Goal: Navigation & Orientation: Find specific page/section

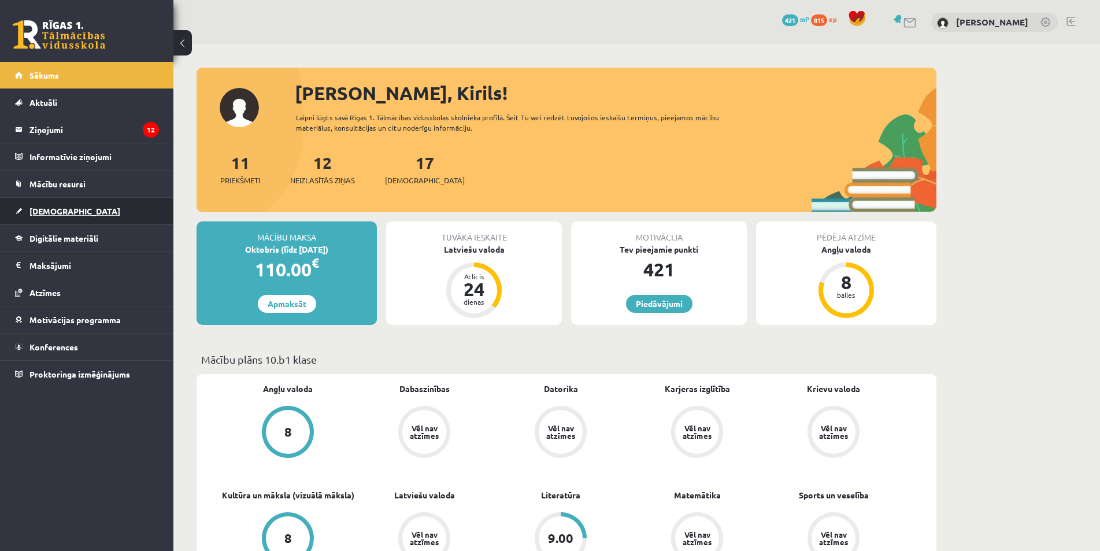
click at [52, 214] on span "[DEMOGRAPHIC_DATA]" at bounding box center [74, 211] width 91 height 10
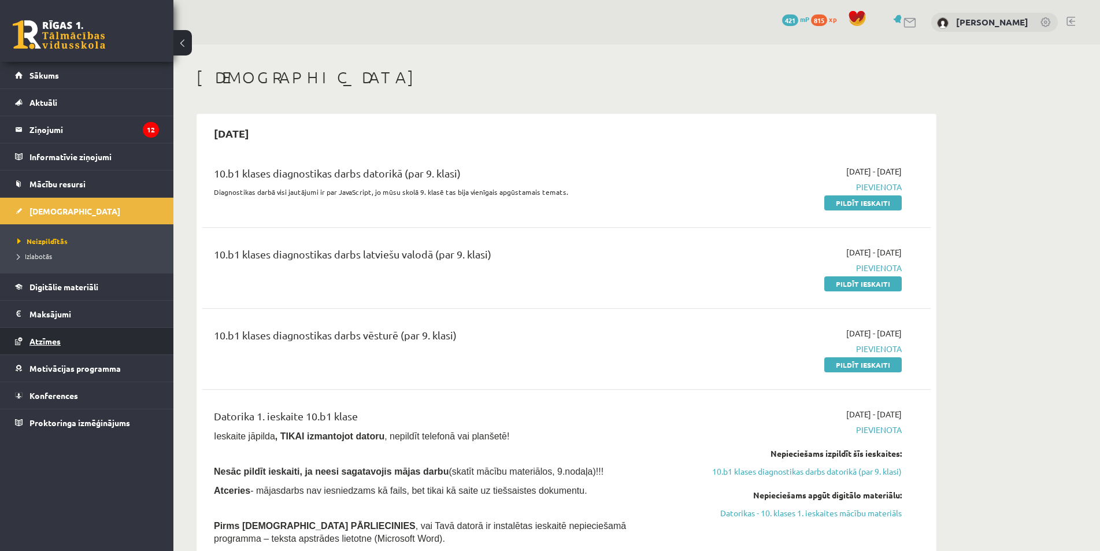
click at [58, 339] on span "Atzīmes" at bounding box center [44, 341] width 31 height 10
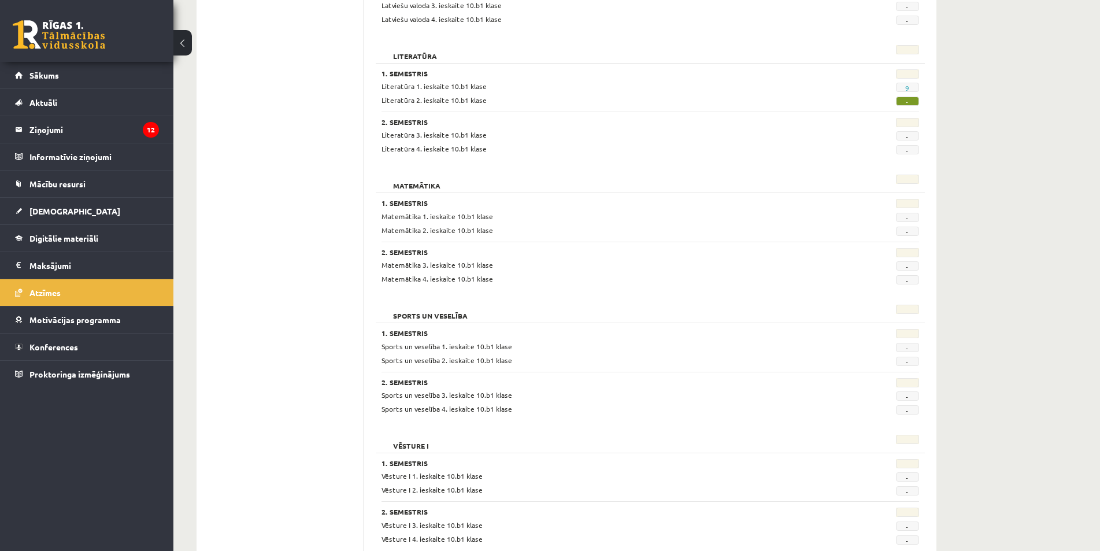
scroll to position [809, 0]
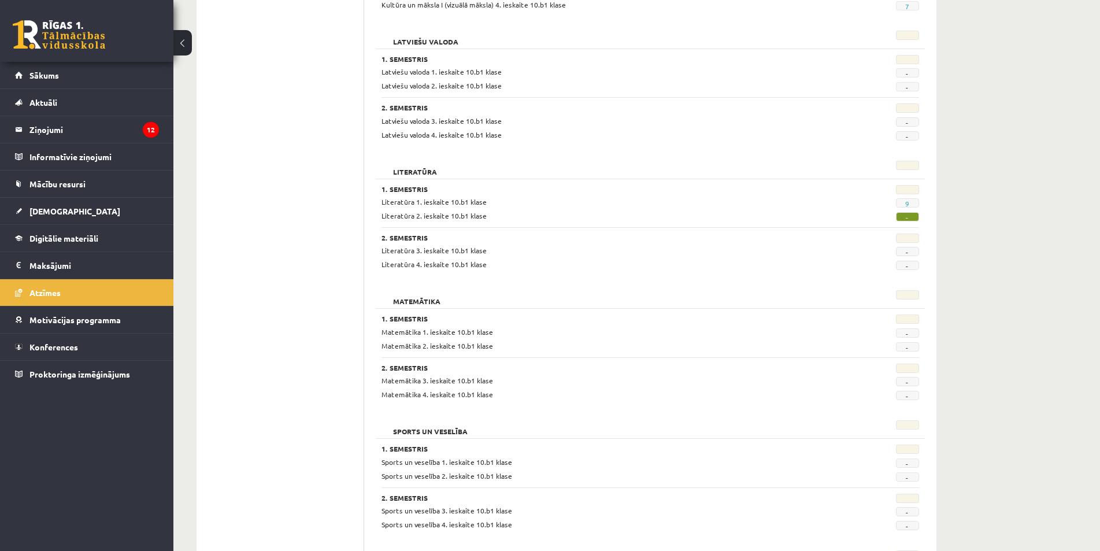
click at [904, 206] on span "9" at bounding box center [907, 202] width 23 height 9
click at [906, 206] on link "9" at bounding box center [907, 203] width 4 height 9
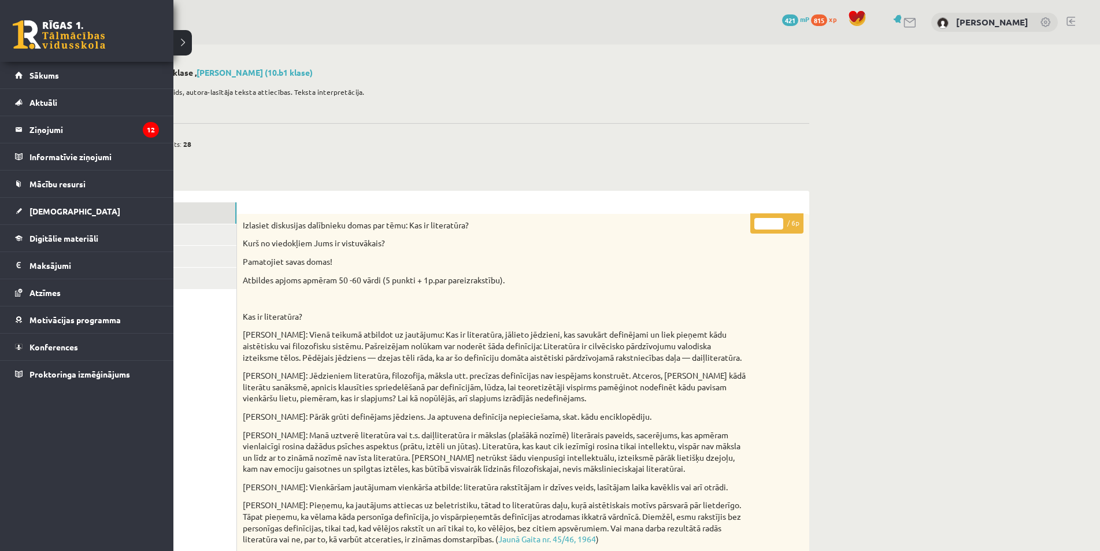
click at [16, 33] on link at bounding box center [59, 34] width 92 height 29
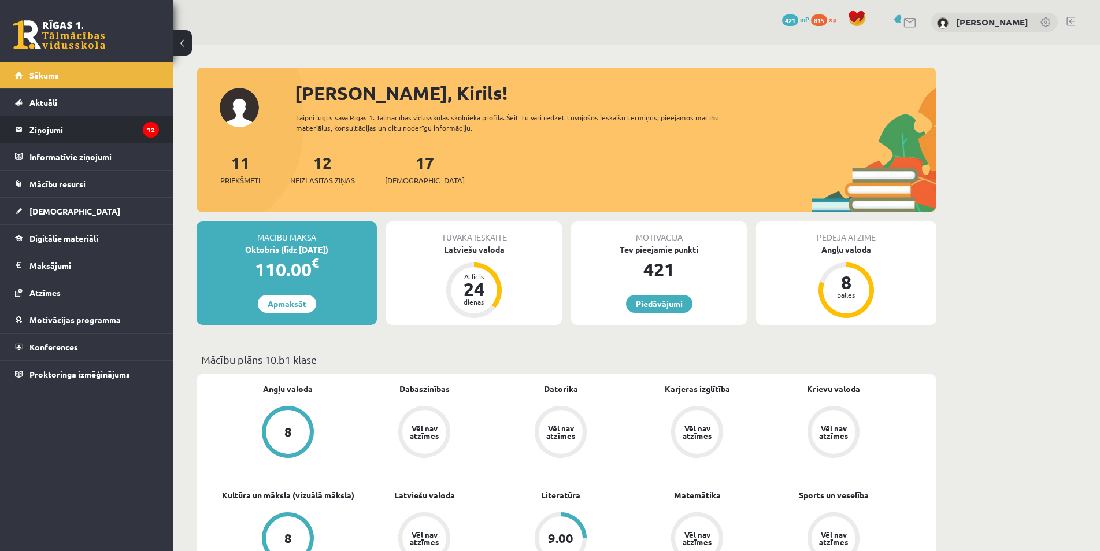
click at [33, 127] on legend "Ziņojumi 12" at bounding box center [93, 129] width 129 height 27
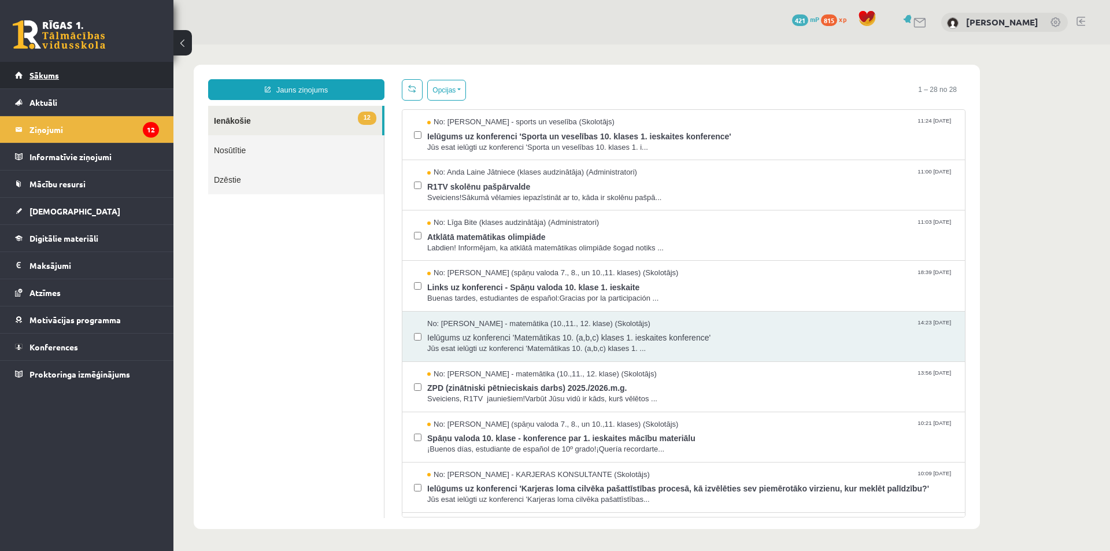
click at [43, 72] on span "Sākums" at bounding box center [43, 75] width 29 height 10
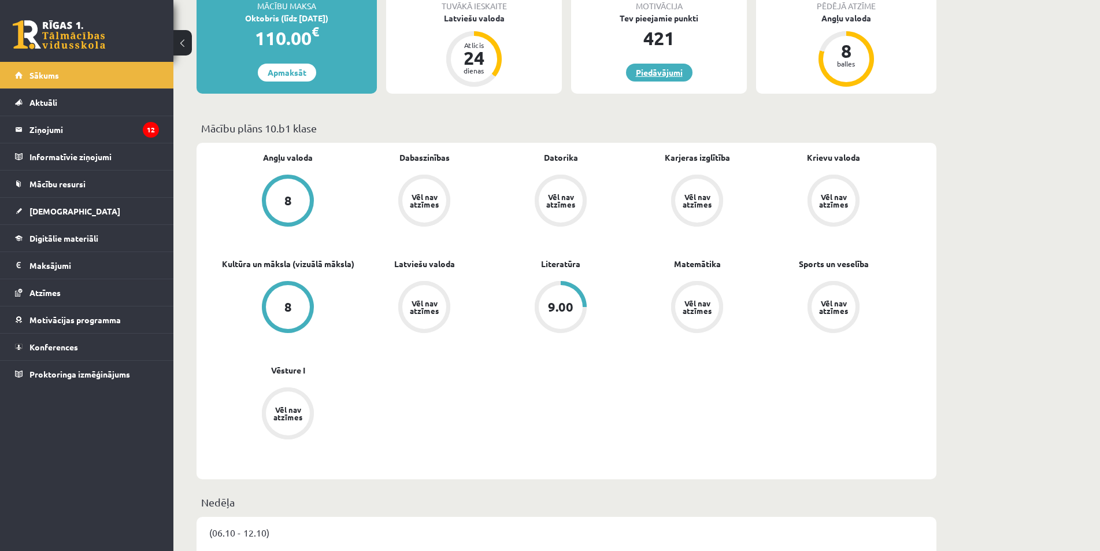
scroll to position [58, 0]
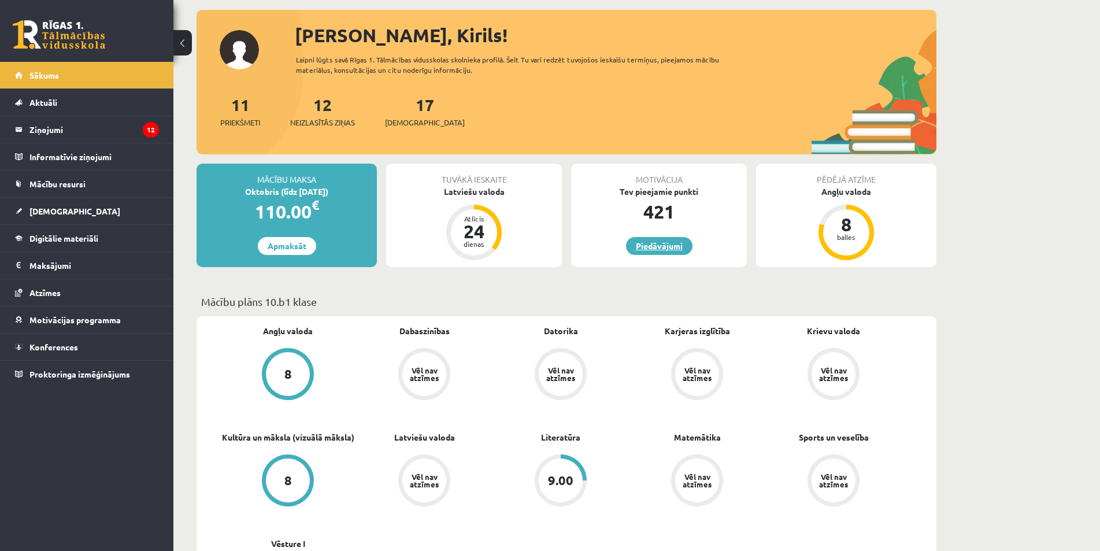
click at [650, 237] on link "Piedāvājumi" at bounding box center [659, 246] width 66 height 18
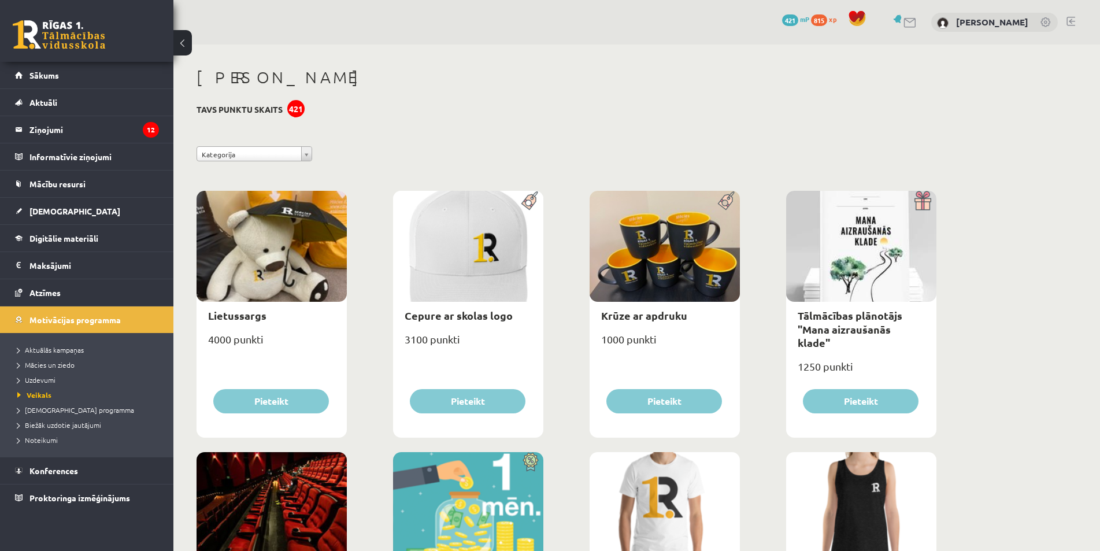
click at [65, 31] on link at bounding box center [59, 34] width 92 height 29
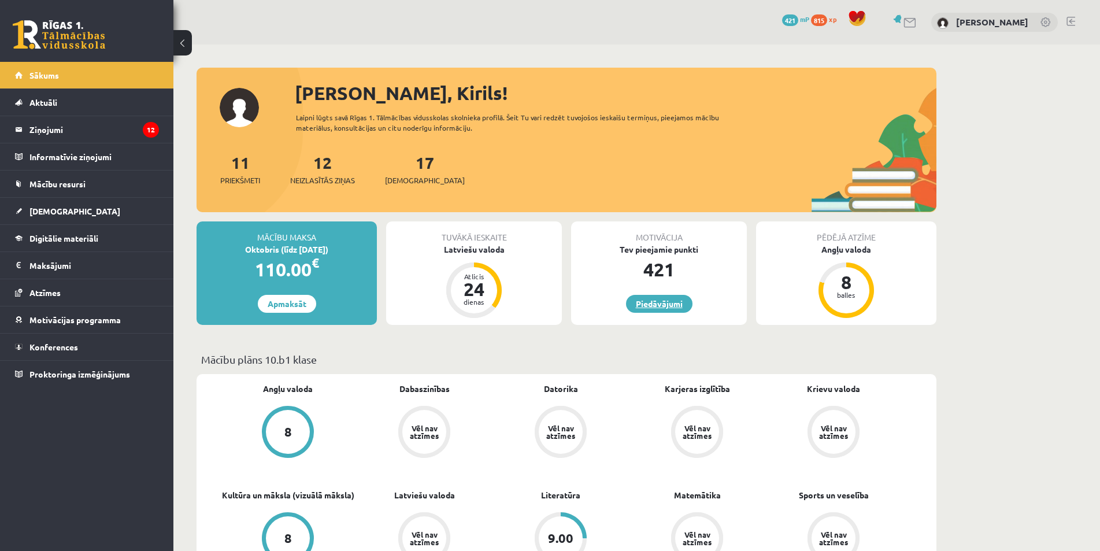
click at [651, 299] on link "Piedāvājumi" at bounding box center [659, 304] width 66 height 18
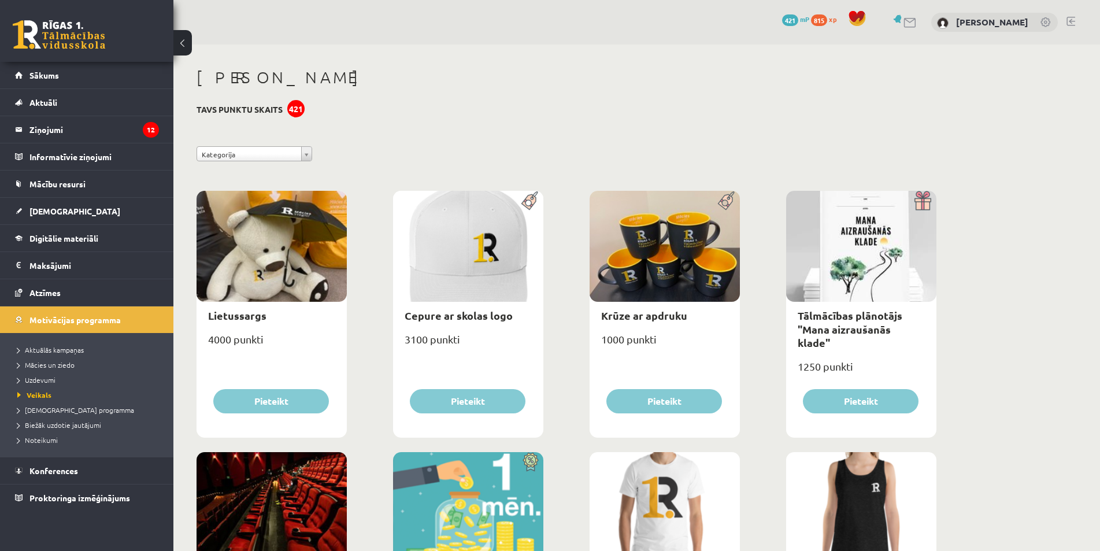
click at [291, 109] on div "421" at bounding box center [295, 108] width 17 height 17
drag, startPoint x: 528, startPoint y: 150, endPoint x: 548, endPoint y: 150, distance: 20.8
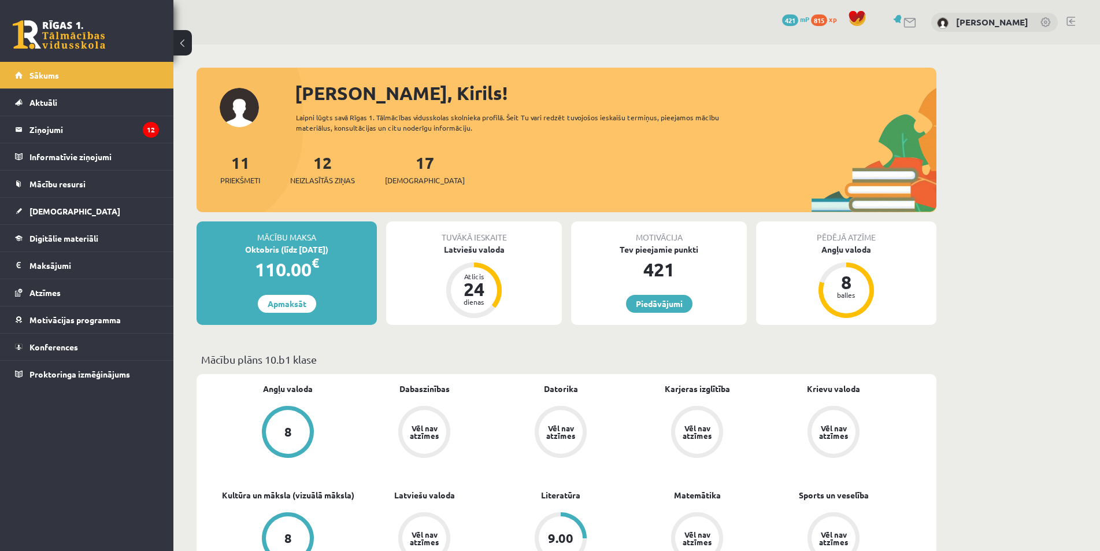
click at [795, 21] on span "421" at bounding box center [790, 20] width 16 height 12
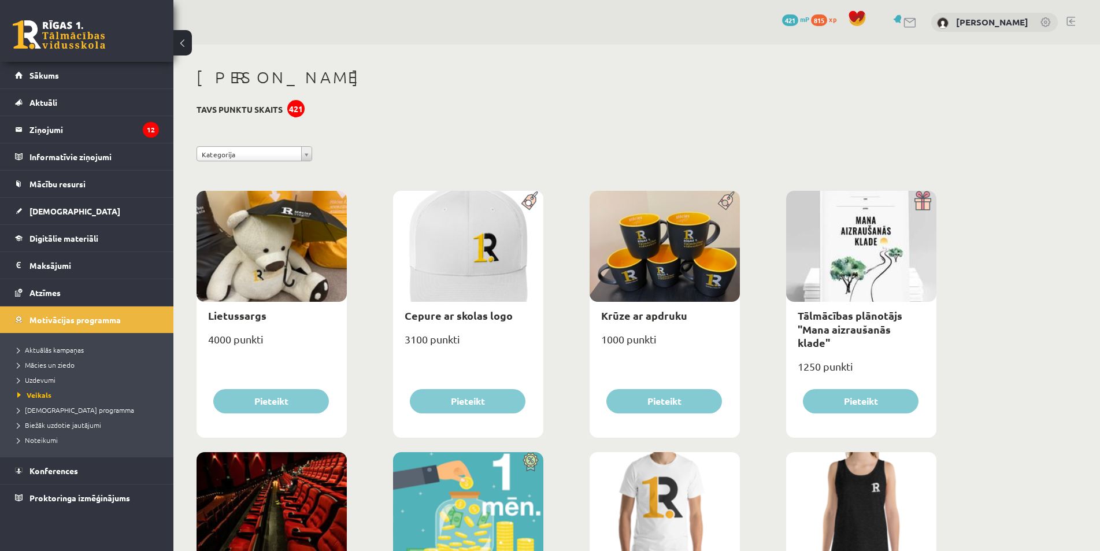
click at [815, 20] on div "0 Dāvanas 421 mP 815 xp" at bounding box center [826, 20] width 88 height 20
click at [819, 20] on span "815" at bounding box center [819, 20] width 16 height 12
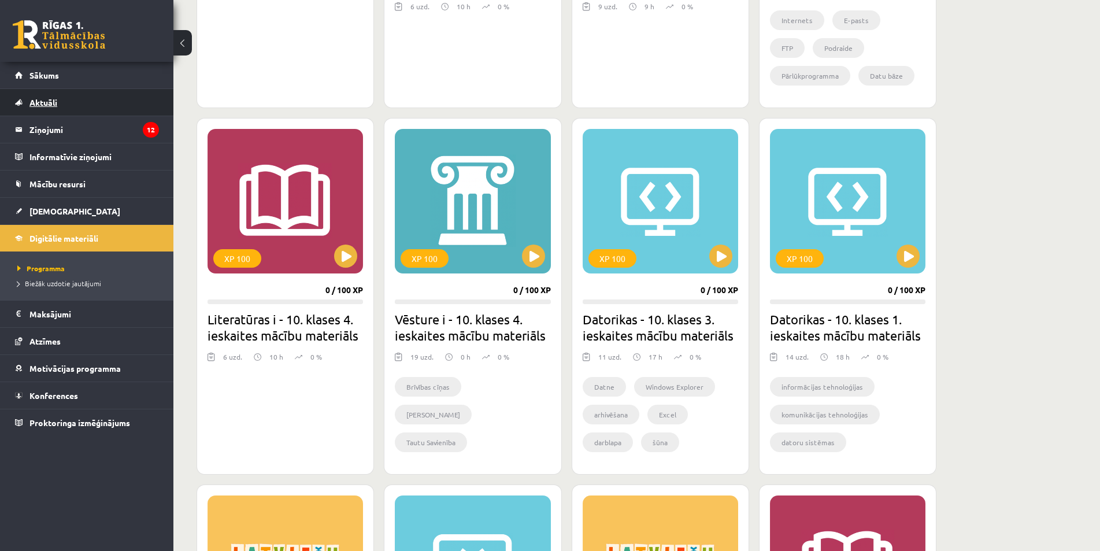
scroll to position [173, 0]
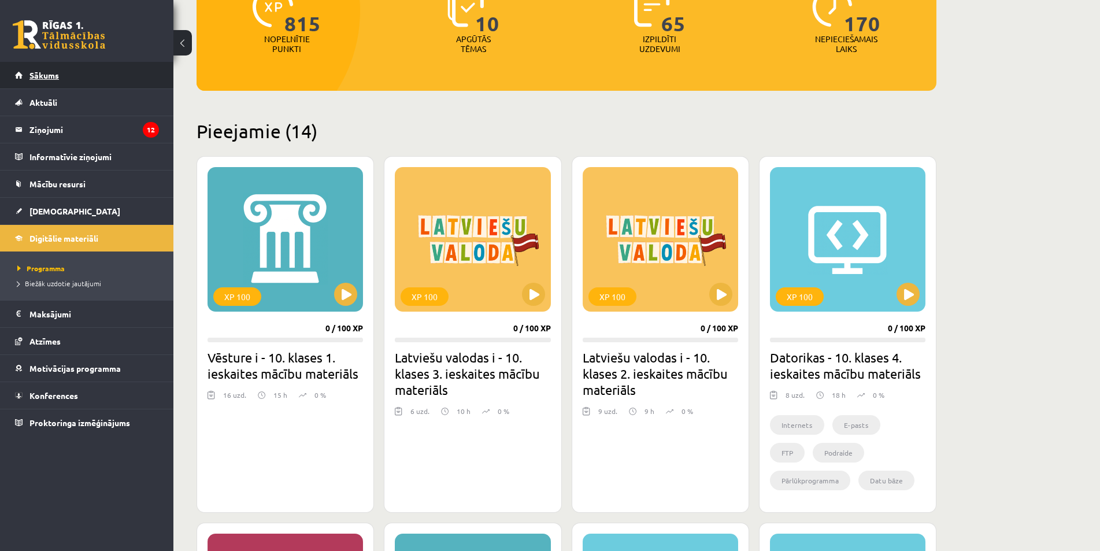
click at [73, 68] on link "Sākums" at bounding box center [87, 75] width 144 height 27
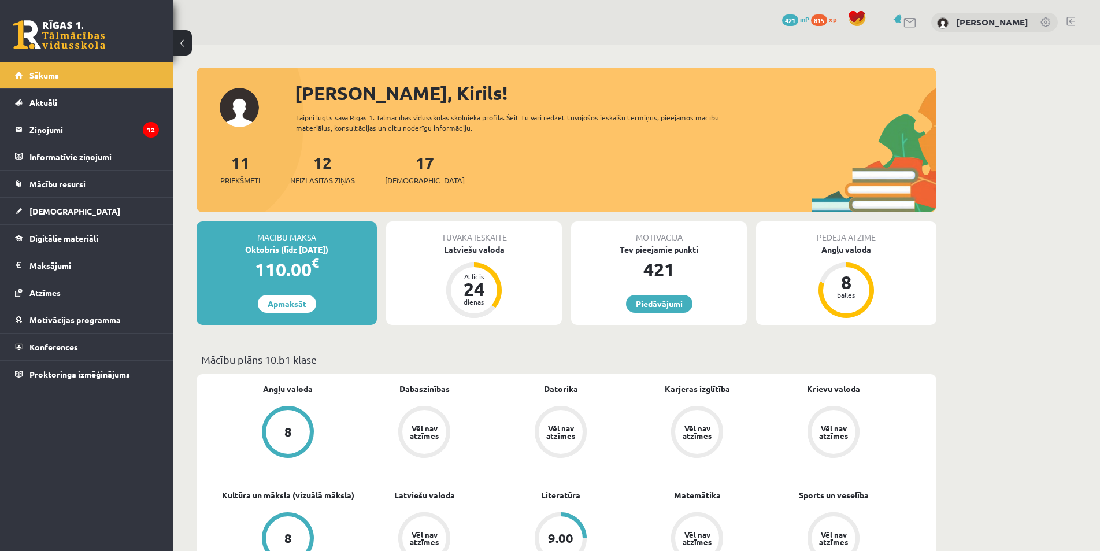
click at [662, 303] on link "Piedāvājumi" at bounding box center [659, 304] width 66 height 18
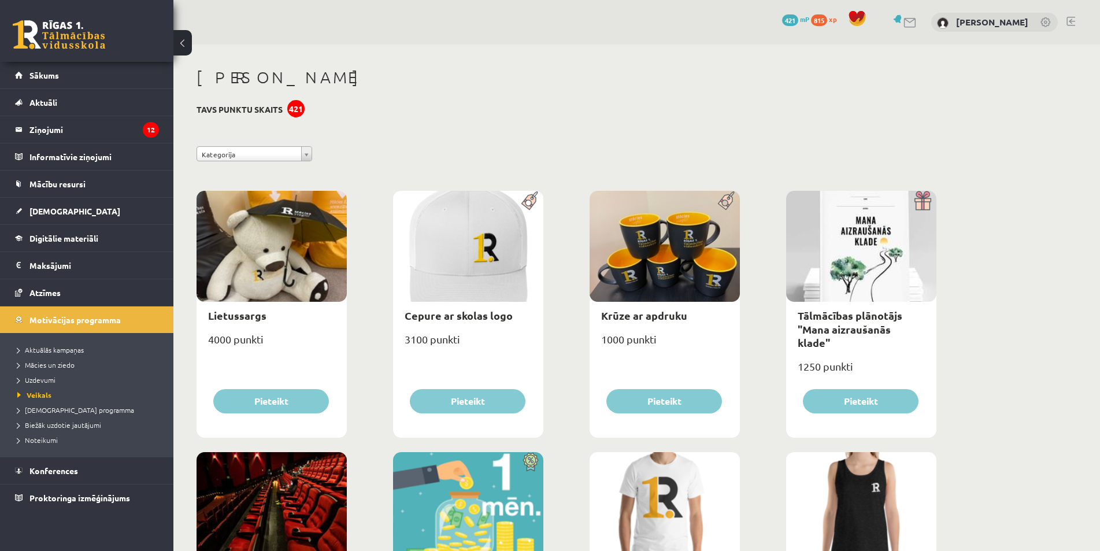
click at [241, 90] on div "[PERSON_NAME]" at bounding box center [566, 79] width 740 height 23
click at [910, 22] on link at bounding box center [910, 23] width 14 height 10
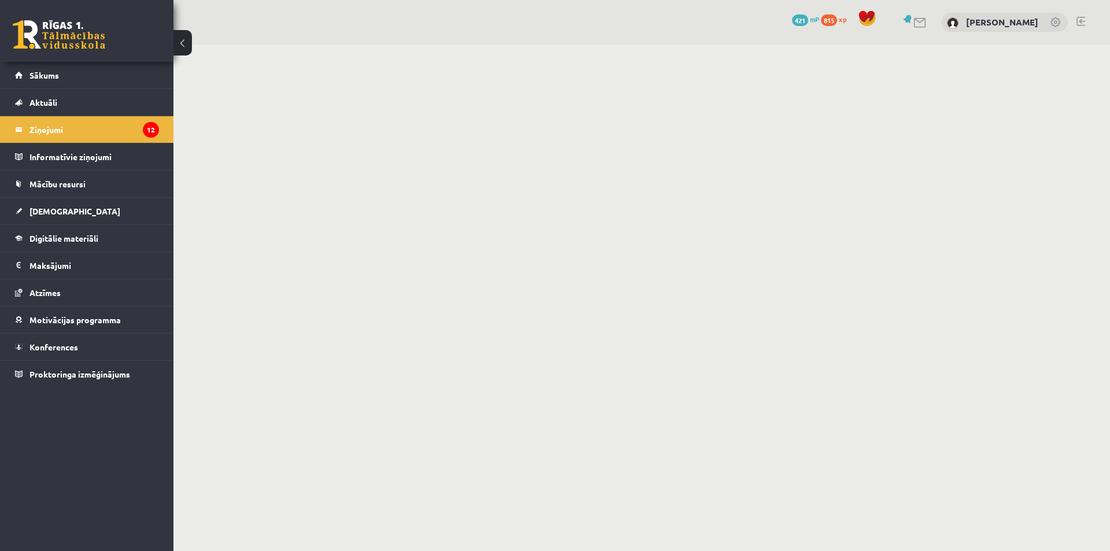
click at [870, 18] on span at bounding box center [866, 18] width 17 height 17
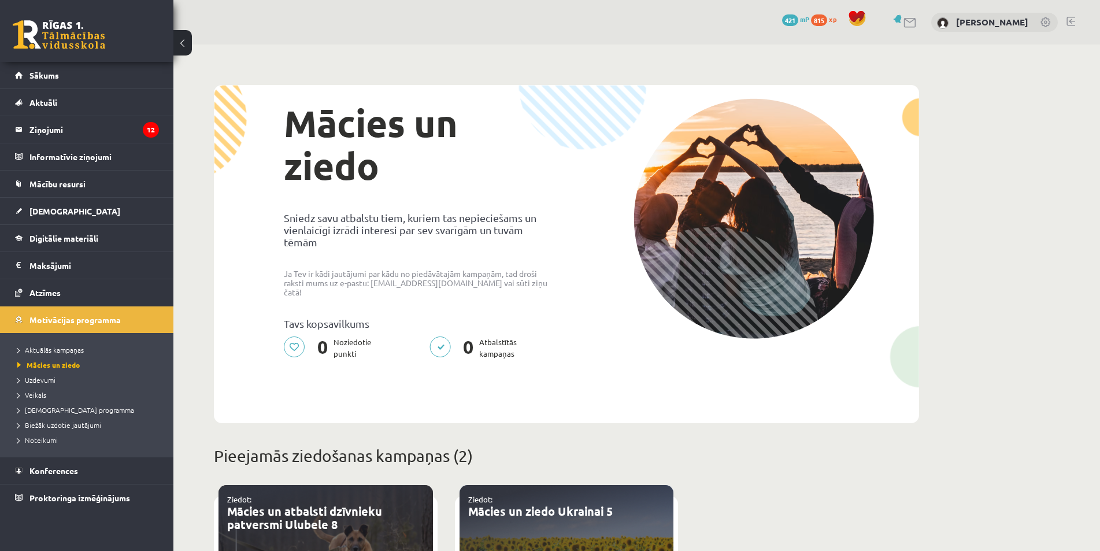
click at [860, 18] on span at bounding box center [856, 18] width 17 height 17
click at [1047, 22] on link at bounding box center [1046, 23] width 12 height 12
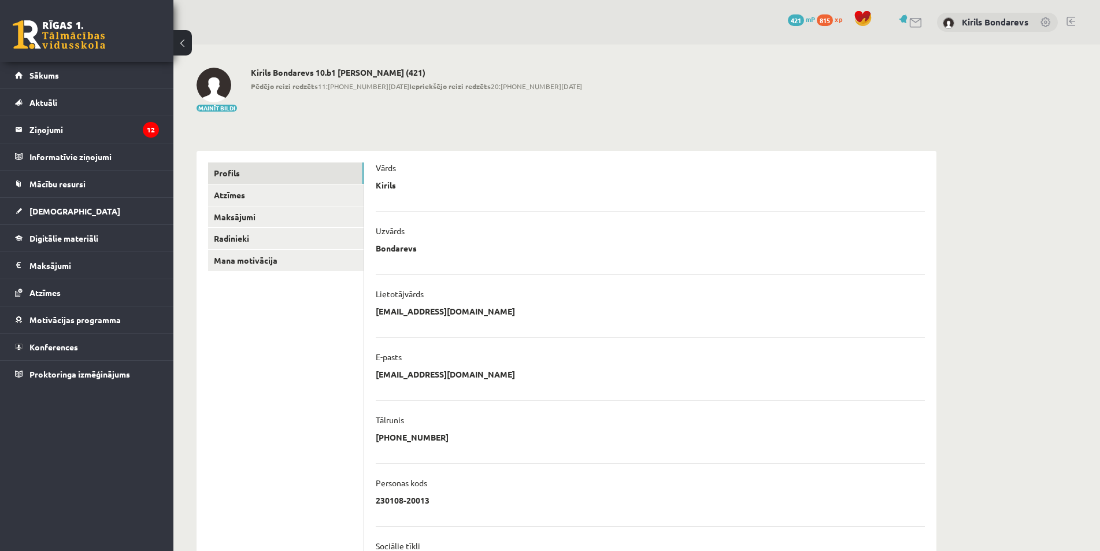
scroll to position [116, 0]
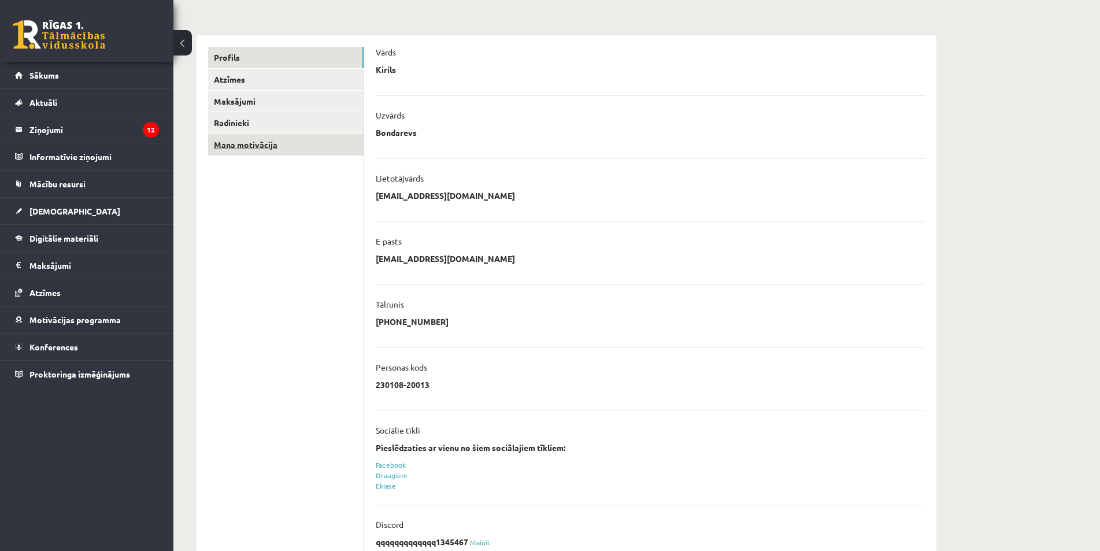
click at [239, 146] on link "Mana motivācija" at bounding box center [285, 144] width 155 height 21
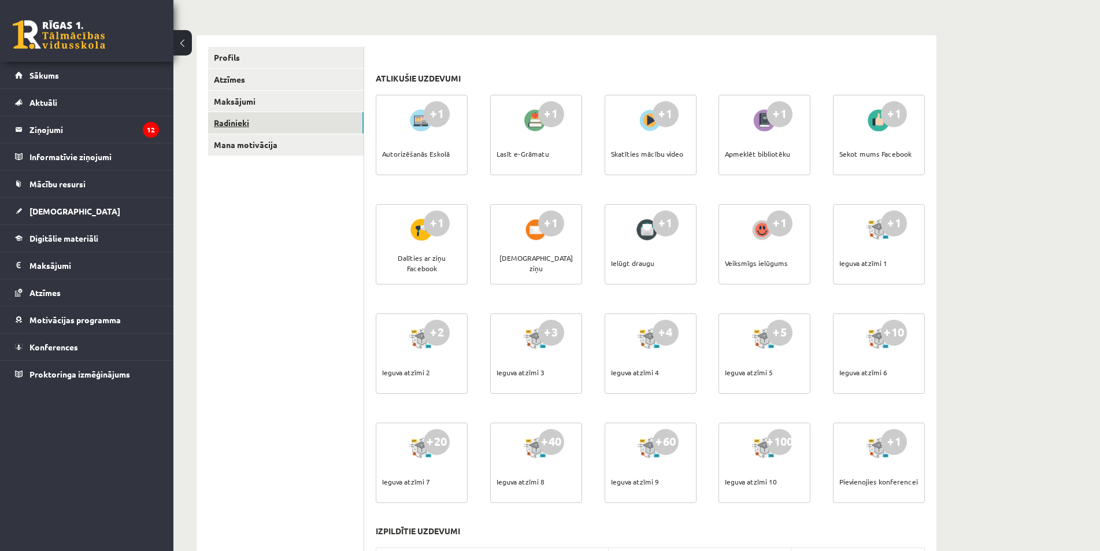
click at [236, 127] on link "Radinieki" at bounding box center [285, 122] width 155 height 21
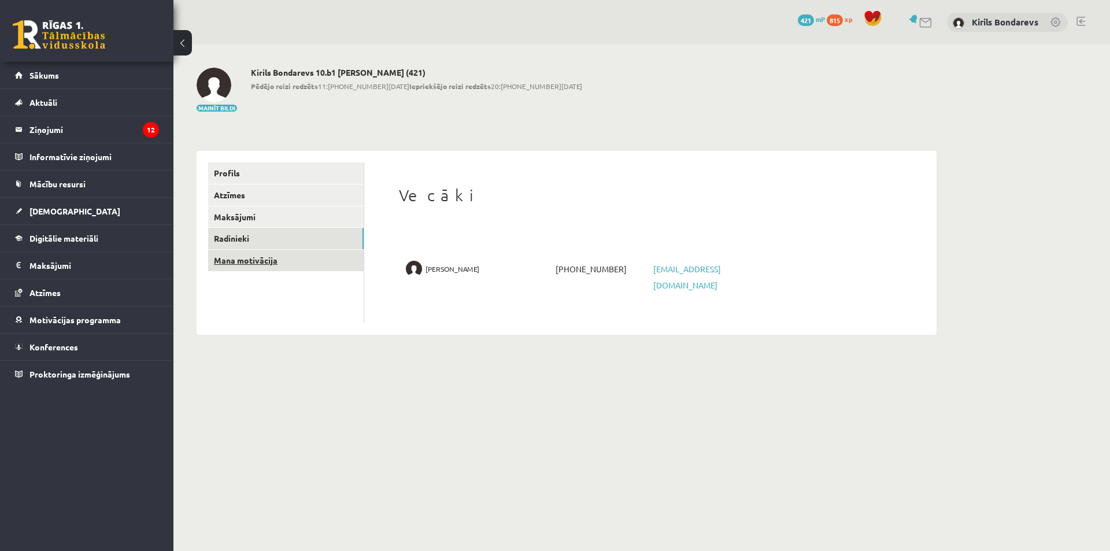
click at [242, 263] on link "Mana motivācija" at bounding box center [285, 260] width 155 height 21
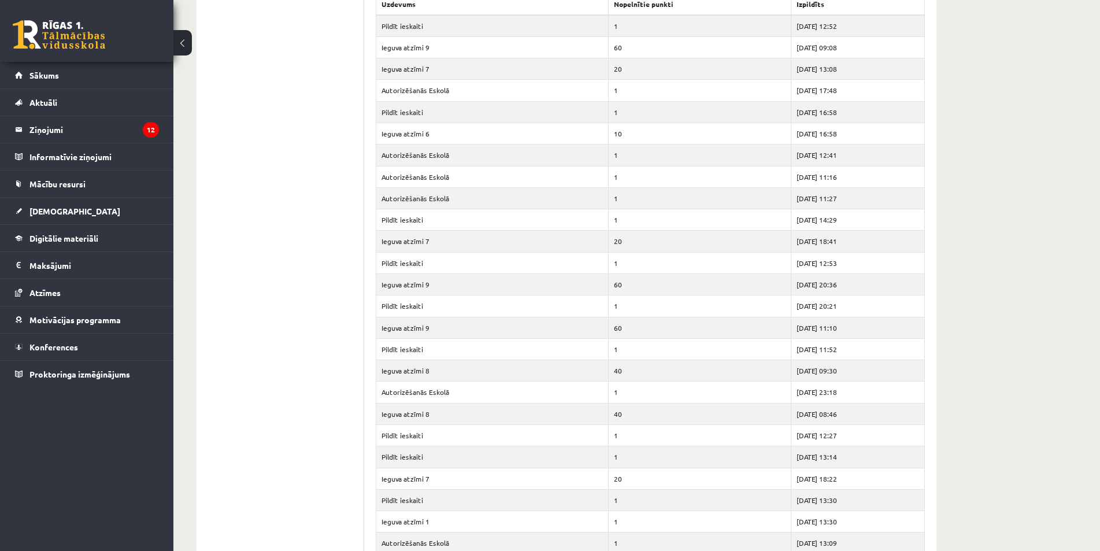
scroll to position [439, 0]
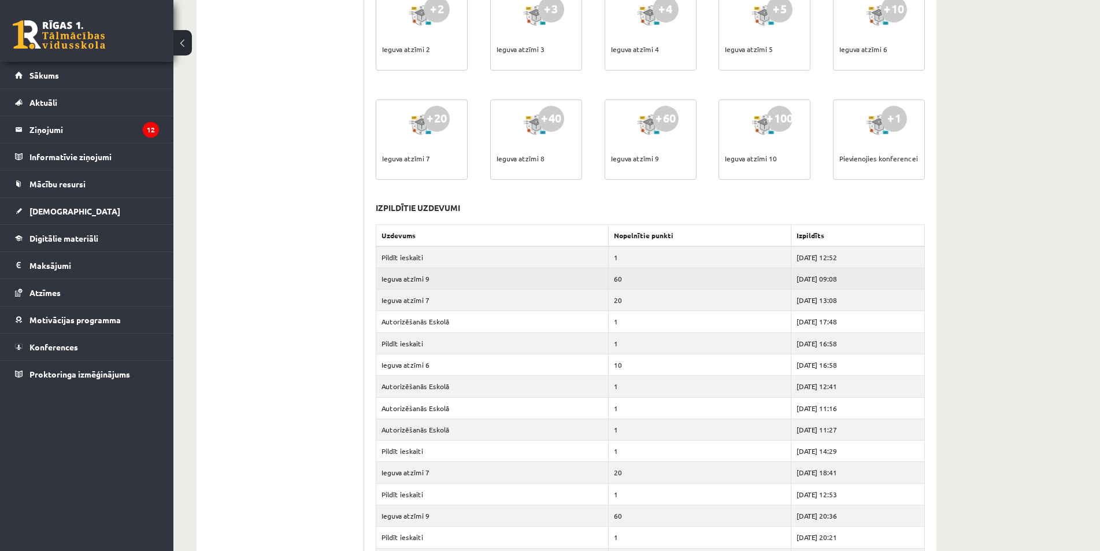
click at [608, 281] on td "60" at bounding box center [699, 278] width 183 height 21
click at [618, 282] on td "60" at bounding box center [699, 278] width 183 height 21
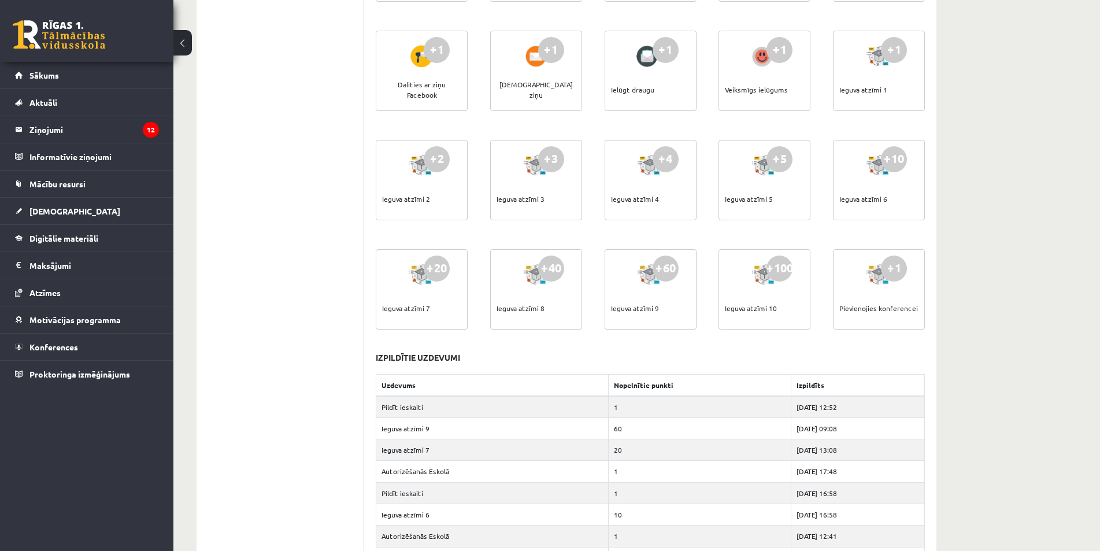
scroll to position [173, 0]
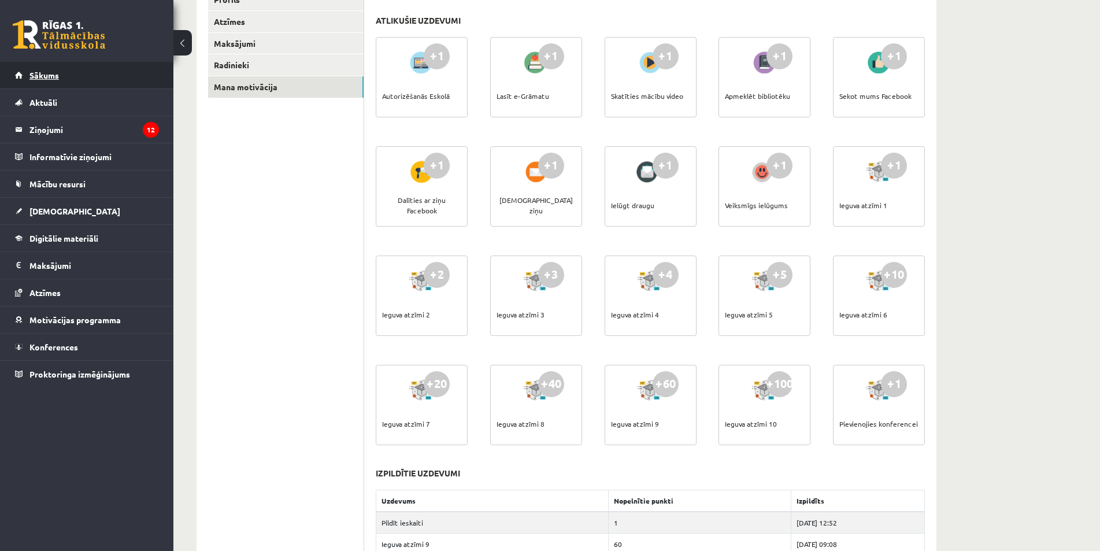
click at [54, 71] on span "Sākums" at bounding box center [43, 75] width 29 height 10
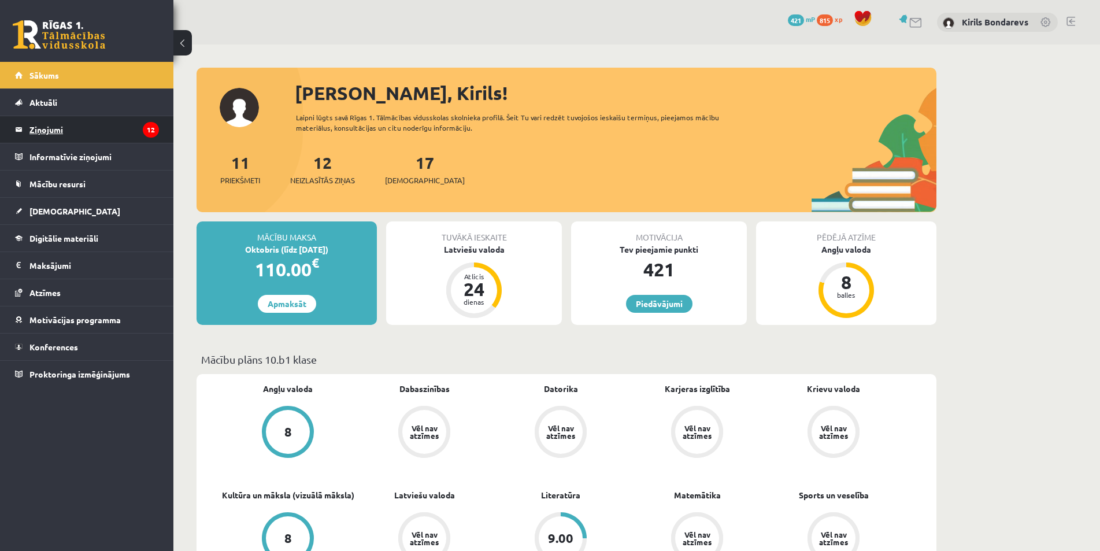
click at [88, 129] on legend "Ziņojumi 12" at bounding box center [93, 129] width 129 height 27
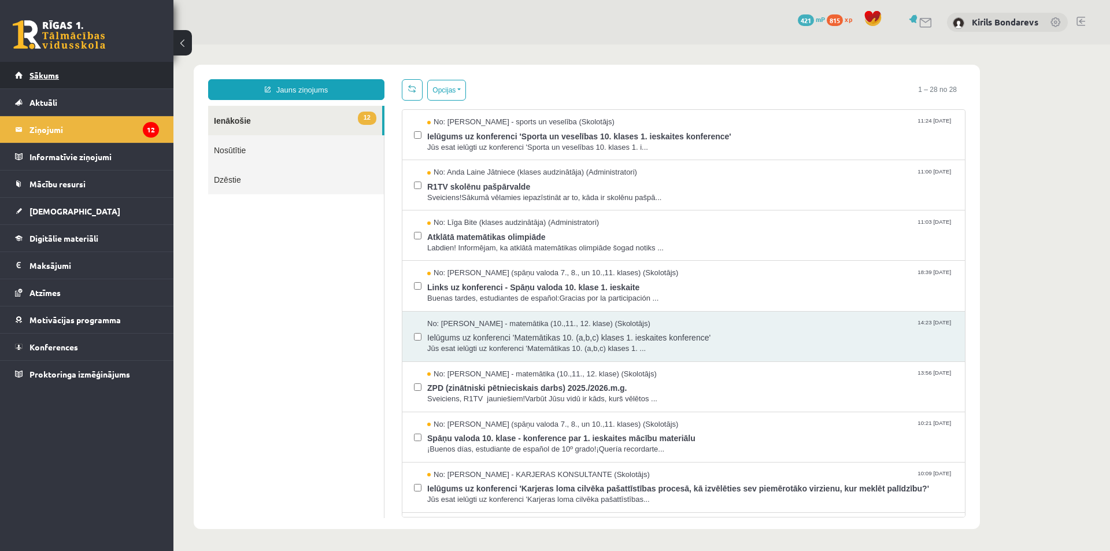
click at [68, 77] on link "Sākums" at bounding box center [87, 75] width 144 height 27
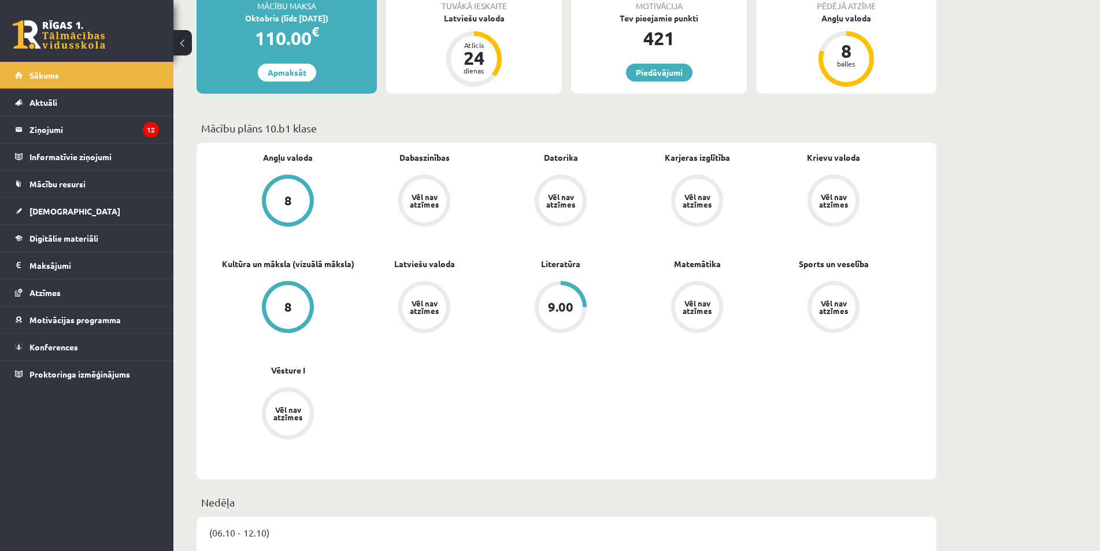
scroll to position [58, 0]
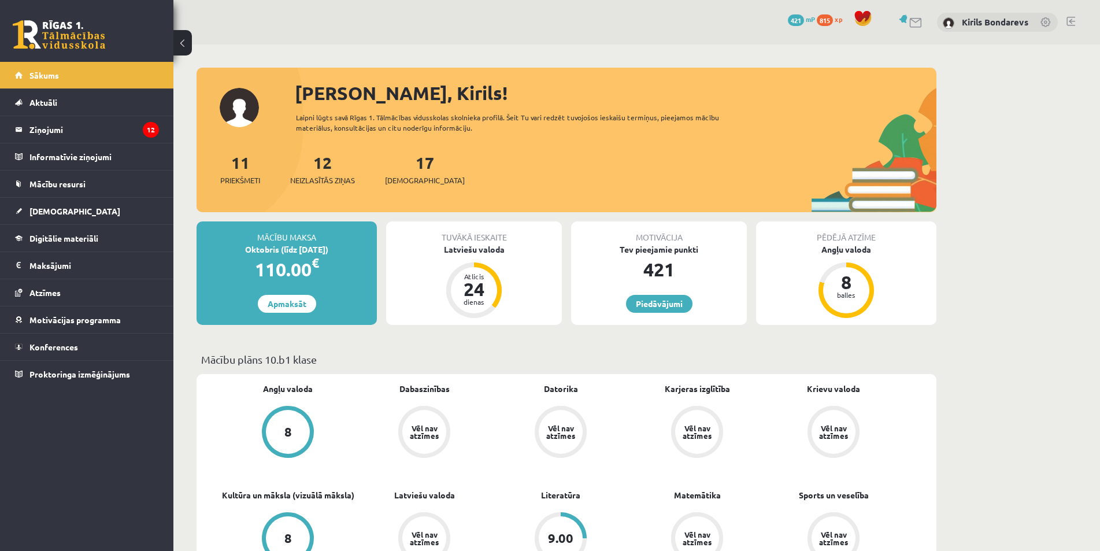
scroll to position [58, 0]
